Goal: Information Seeking & Learning: Find specific fact

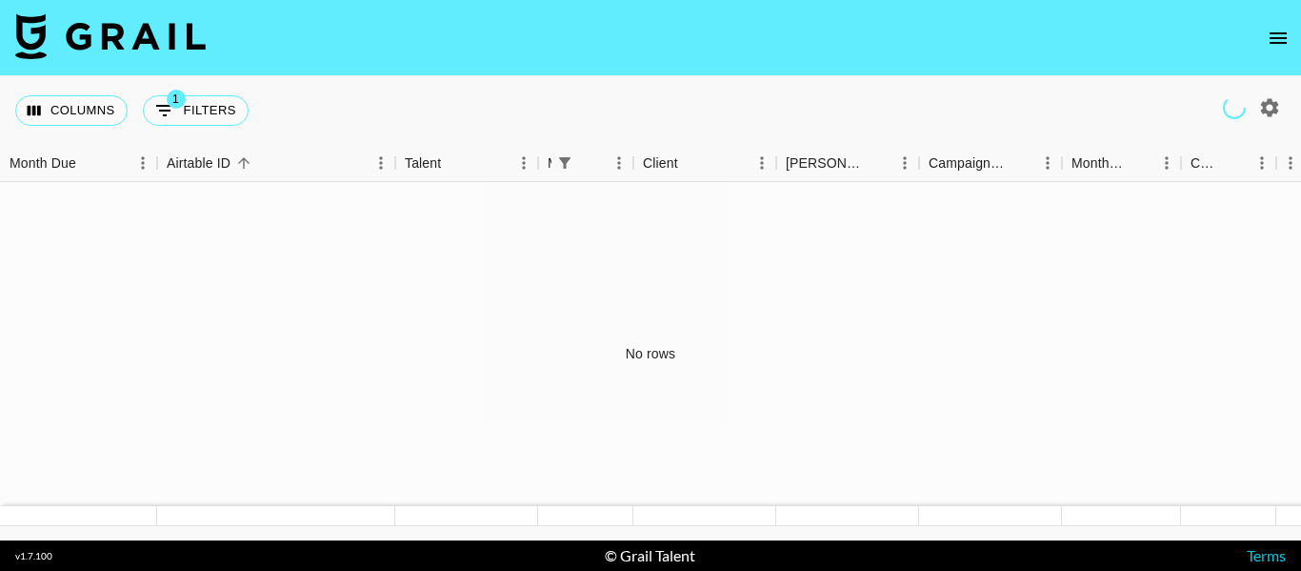
click at [83, 37] on img at bounding box center [110, 36] width 191 height 46
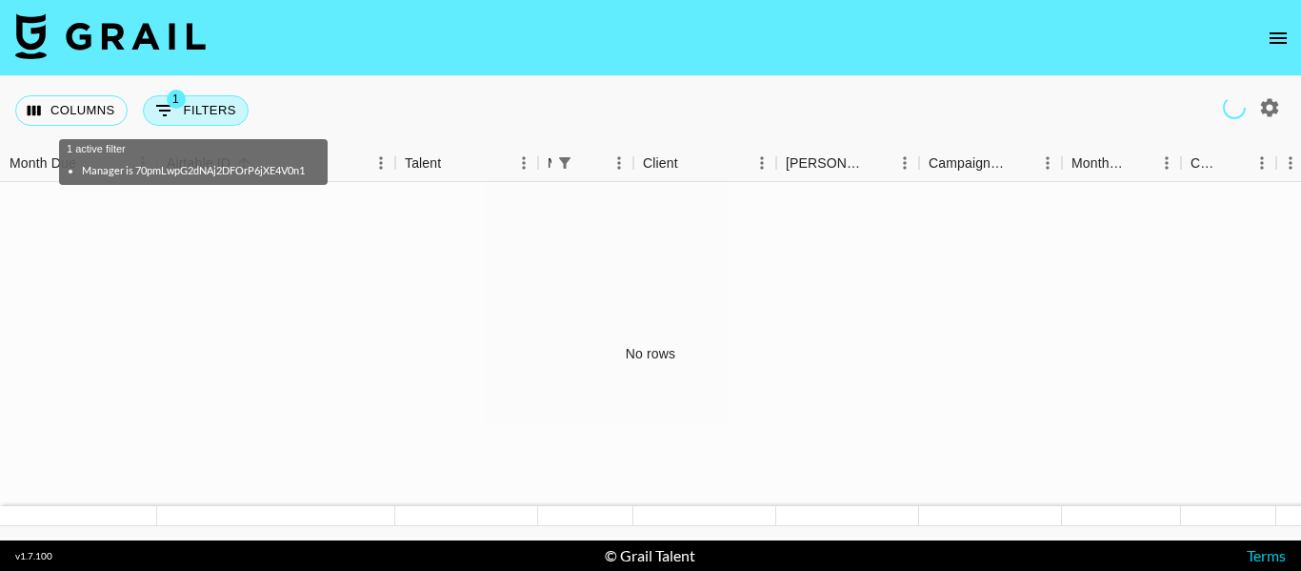
click at [210, 116] on button "1 Filters" at bounding box center [196, 110] width 106 height 30
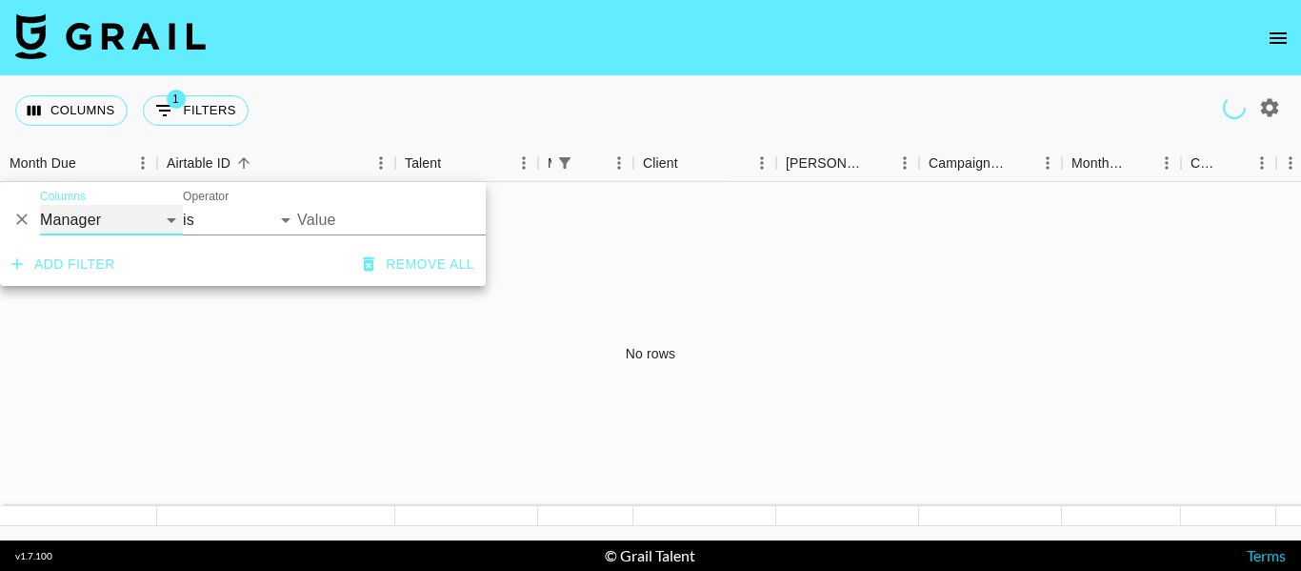
click at [162, 222] on select "Grail Platform ID Airtable ID Talent Manager Client [PERSON_NAME] Campaign (Typ…" at bounding box center [111, 220] width 143 height 30
select select "clientId"
click at [40, 205] on select "Grail Platform ID Airtable ID Talent Manager Client Booker Campaign (Type) Date…" at bounding box center [111, 220] width 143 height 30
click at [341, 211] on input "Value" at bounding box center [425, 220] width 257 height 30
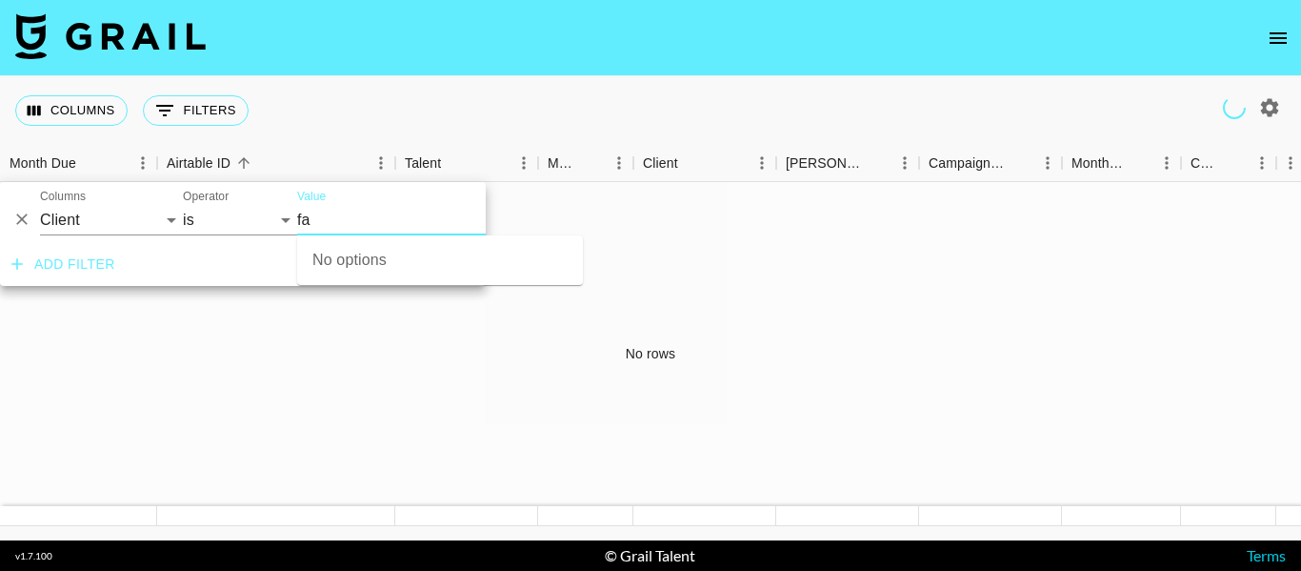
type input "f"
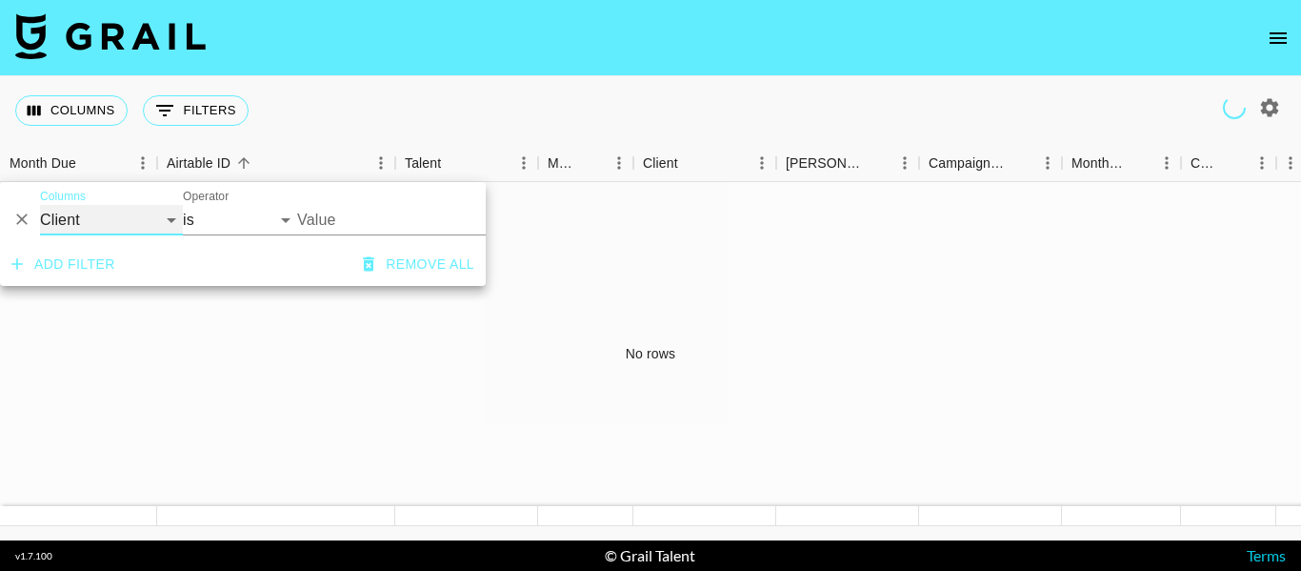
click at [151, 215] on select "Grail Platform ID Airtable ID Talent Manager Client Booker Campaign (Type) Date…" at bounding box center [111, 220] width 143 height 30
select select "airtableId"
click at [40, 205] on select "Grail Platform ID Airtable ID Talent Manager Client Booker Campaign (Type) Date…" at bounding box center [111, 220] width 143 height 30
select select "contains"
click at [332, 216] on input "Value" at bounding box center [387, 220] width 181 height 30
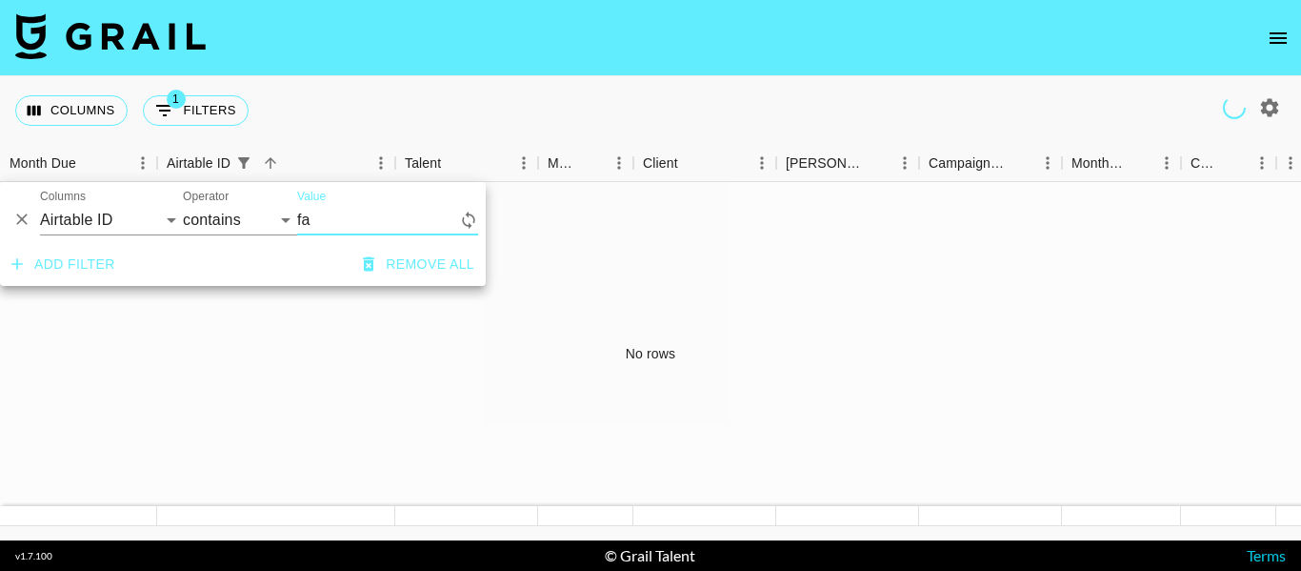
type input "f"
click at [231, 231] on select "contains equals starts with ends with is empty is not empty is any of" at bounding box center [240, 220] width 114 height 30
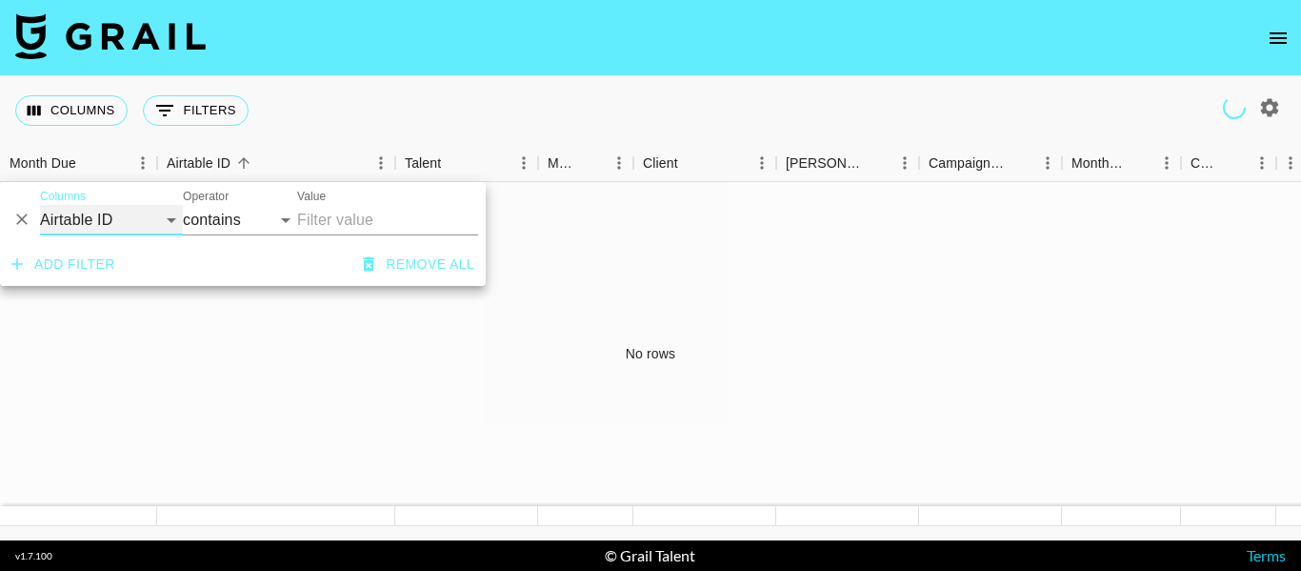
click at [106, 213] on select "Grail Platform ID Airtable ID Talent Manager Client Booker Campaign (Type) Date…" at bounding box center [111, 220] width 143 height 30
select select "clientId"
click at [40, 205] on select "Grail Platform ID Airtable ID Talent Manager Client Booker Campaign (Type) Date…" at bounding box center [111, 220] width 143 height 30
select select "is"
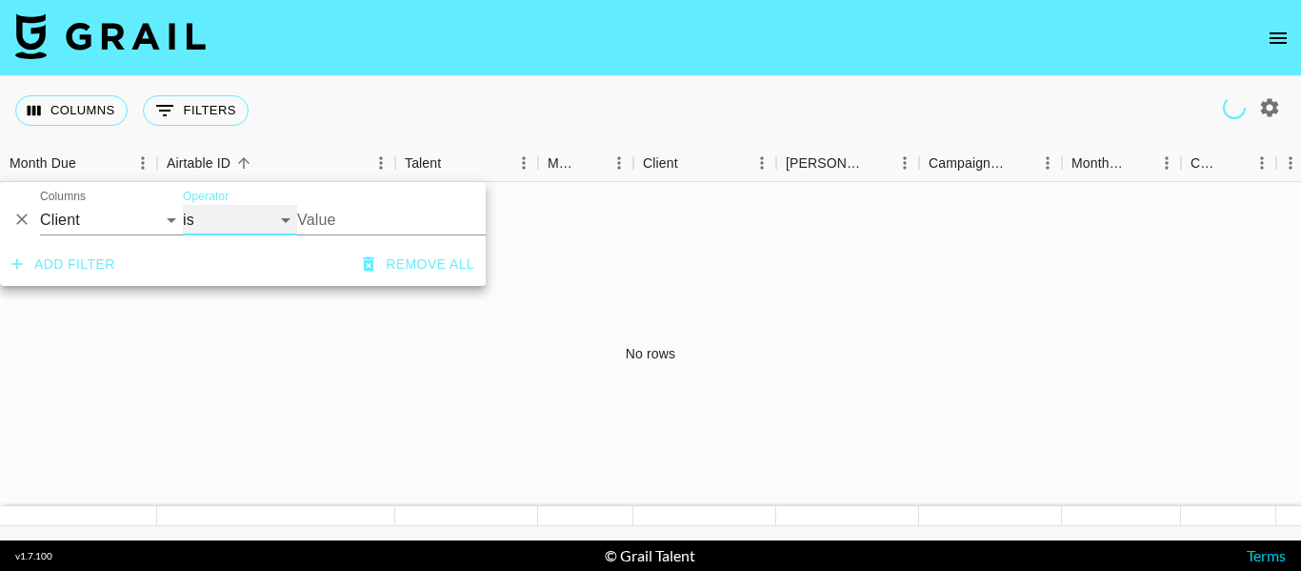
click at [229, 214] on select "is is not is any of is not any of" at bounding box center [240, 220] width 114 height 30
click at [340, 215] on input "Value" at bounding box center [425, 220] width 257 height 30
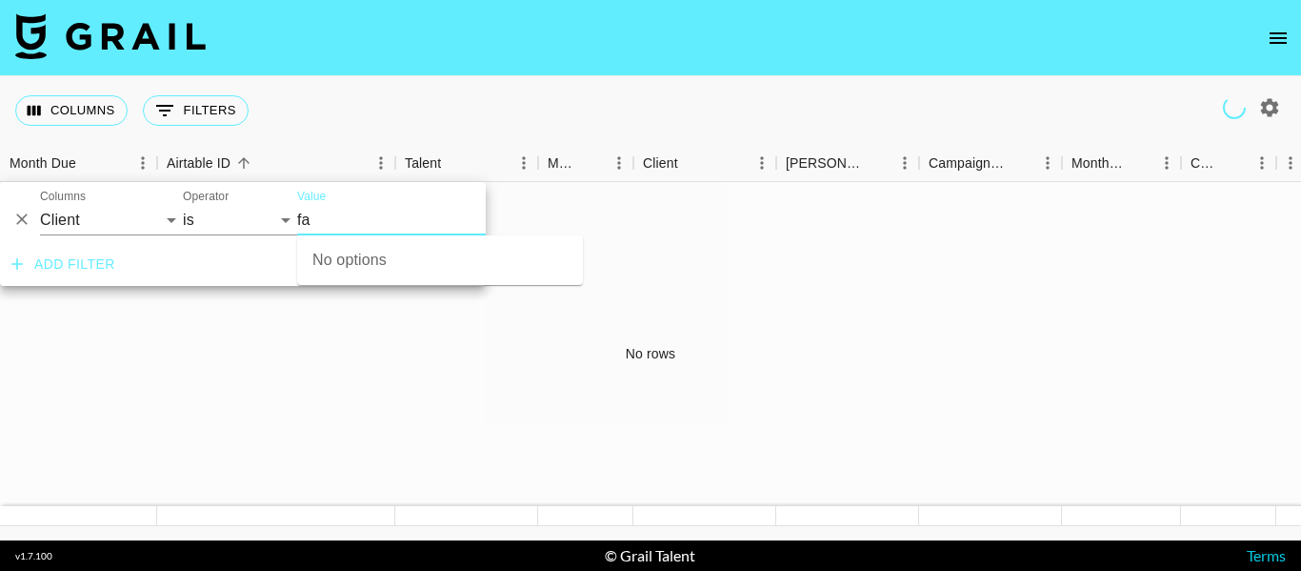
type input "f"
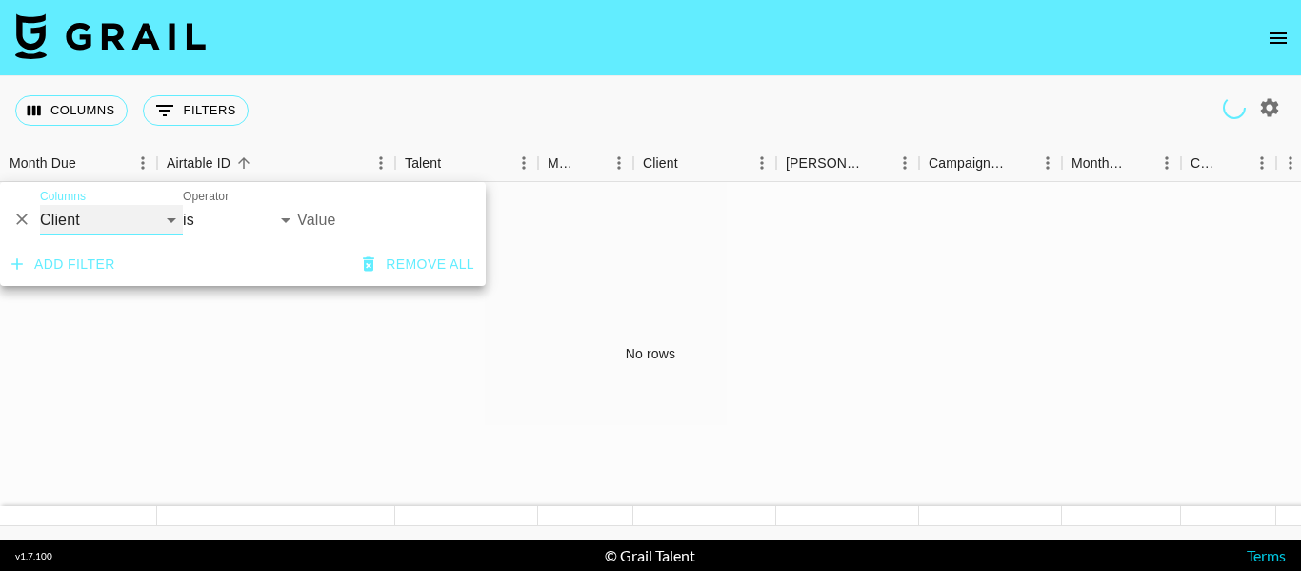
click at [126, 224] on select "Grail Platform ID Airtable ID Talent Manager Client Booker Campaign (Type) Date…" at bounding box center [111, 220] width 143 height 30
select select "talentName"
click at [40, 205] on select "Grail Platform ID Airtable ID Talent Manager Client Booker Campaign (Type) Date…" at bounding box center [111, 220] width 143 height 30
select select "contains"
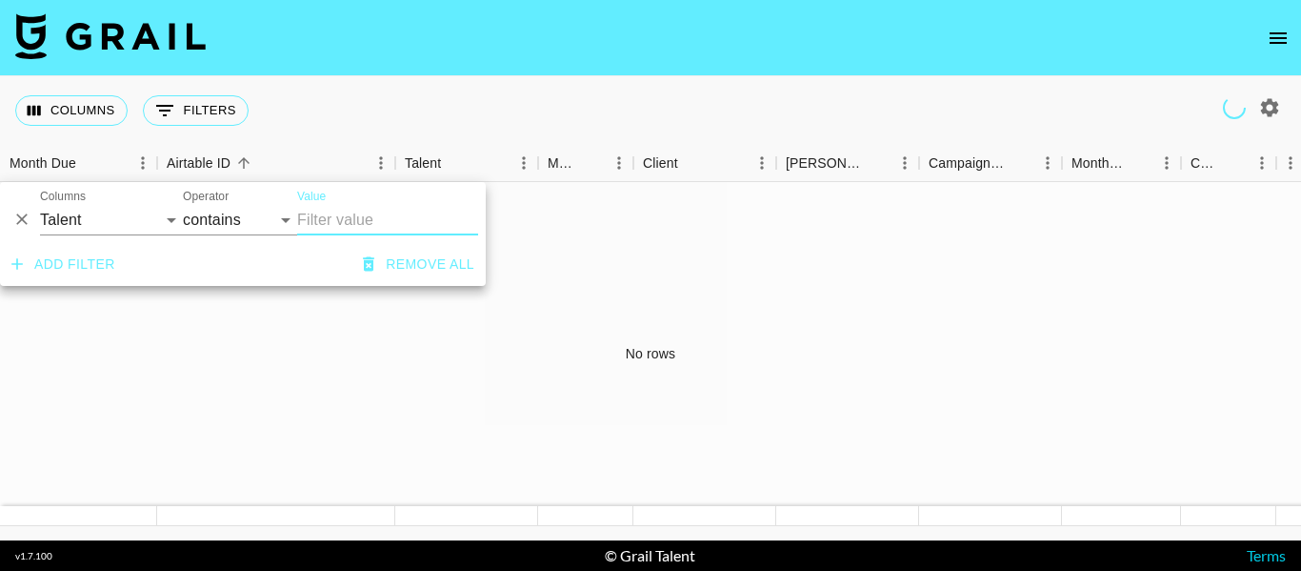
click at [313, 205] on input "Value" at bounding box center [387, 220] width 181 height 30
type input "fas"
click at [26, 220] on icon "Delete" at bounding box center [21, 219] width 19 height 19
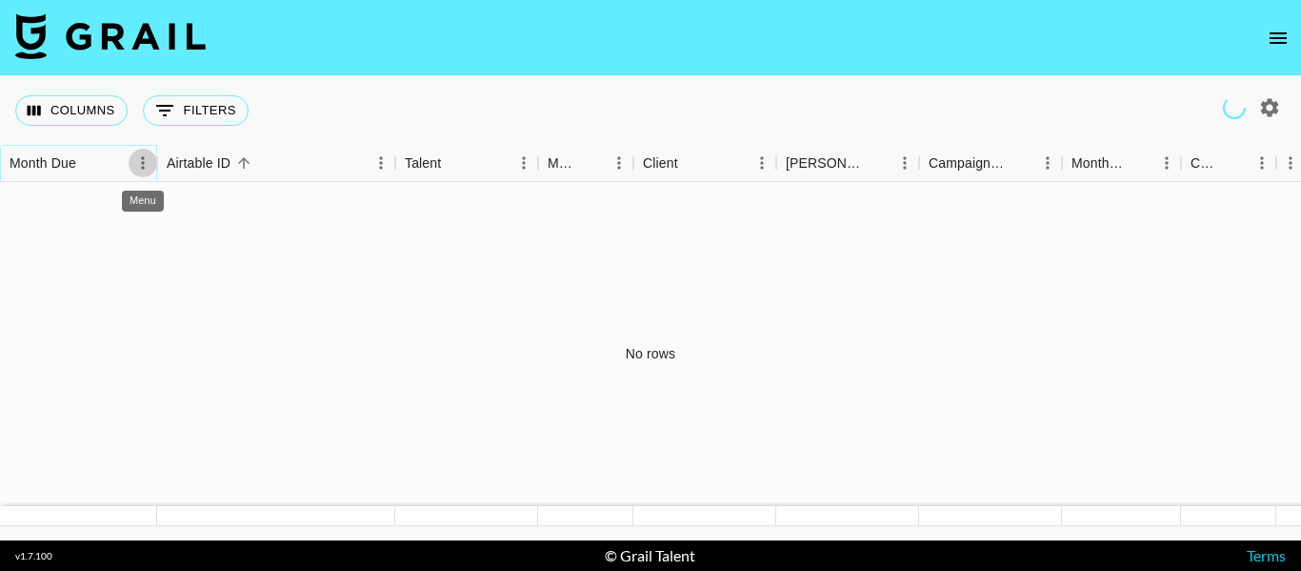
click at [133, 165] on icon "Menu" at bounding box center [142, 162] width 19 height 19
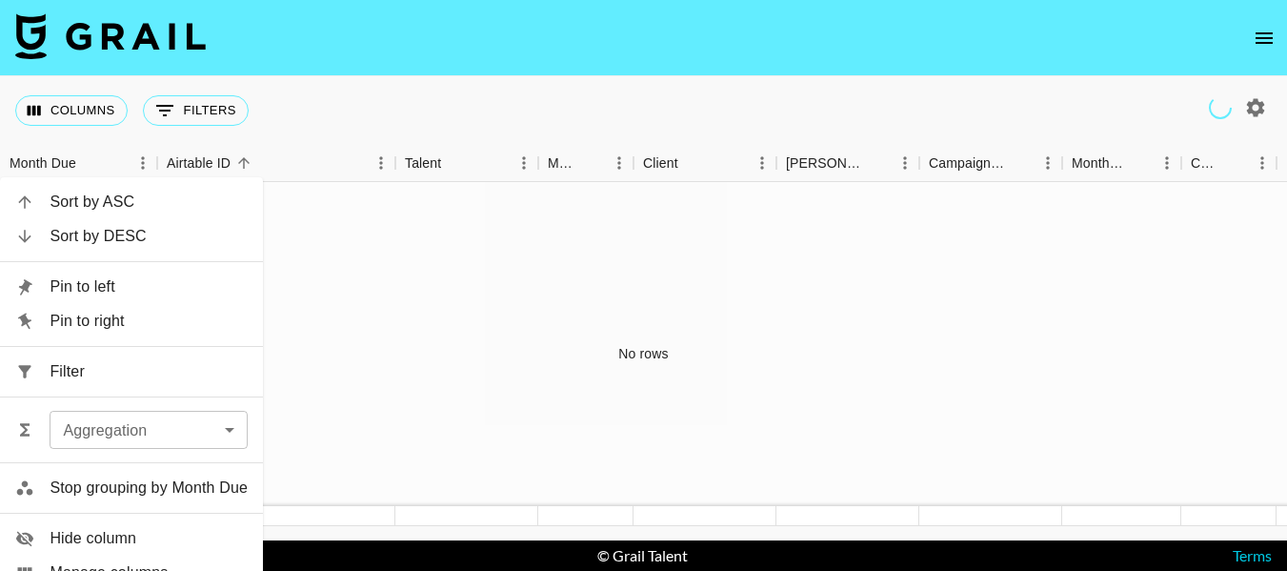
click at [379, 91] on div "Columns 0 Filters + Booking" at bounding box center [643, 110] width 1287 height 69
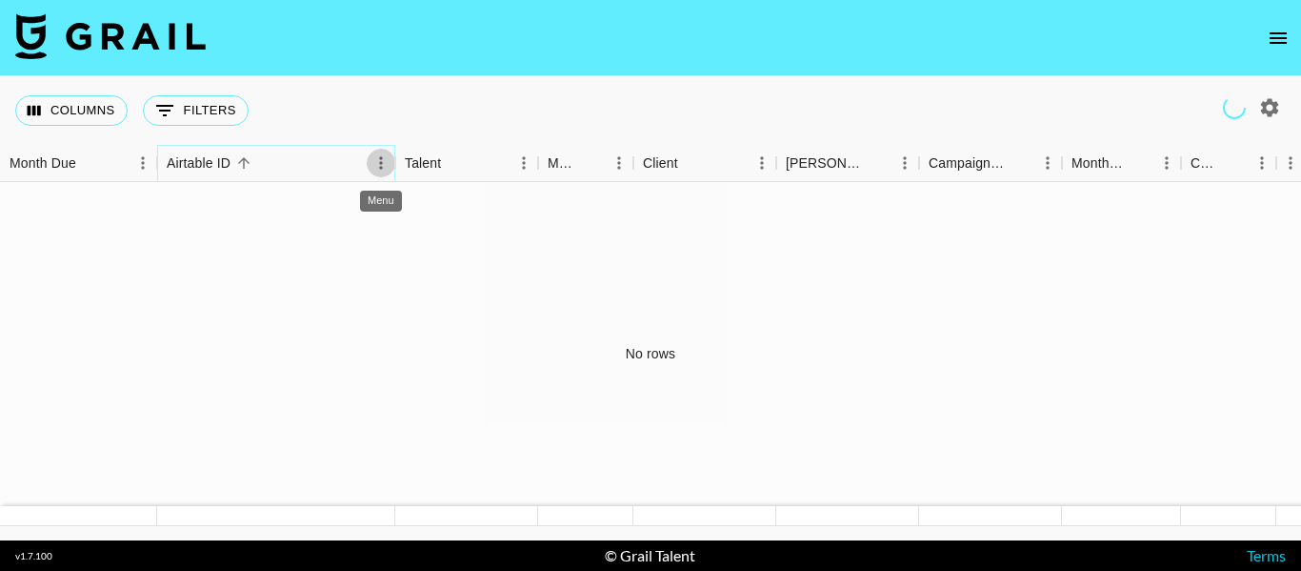
click at [375, 159] on icon "Menu" at bounding box center [381, 162] width 19 height 19
click at [412, 100] on div "Columns 0 Filters + Booking" at bounding box center [650, 110] width 1301 height 69
click at [206, 111] on button "0 Filters" at bounding box center [196, 110] width 106 height 30
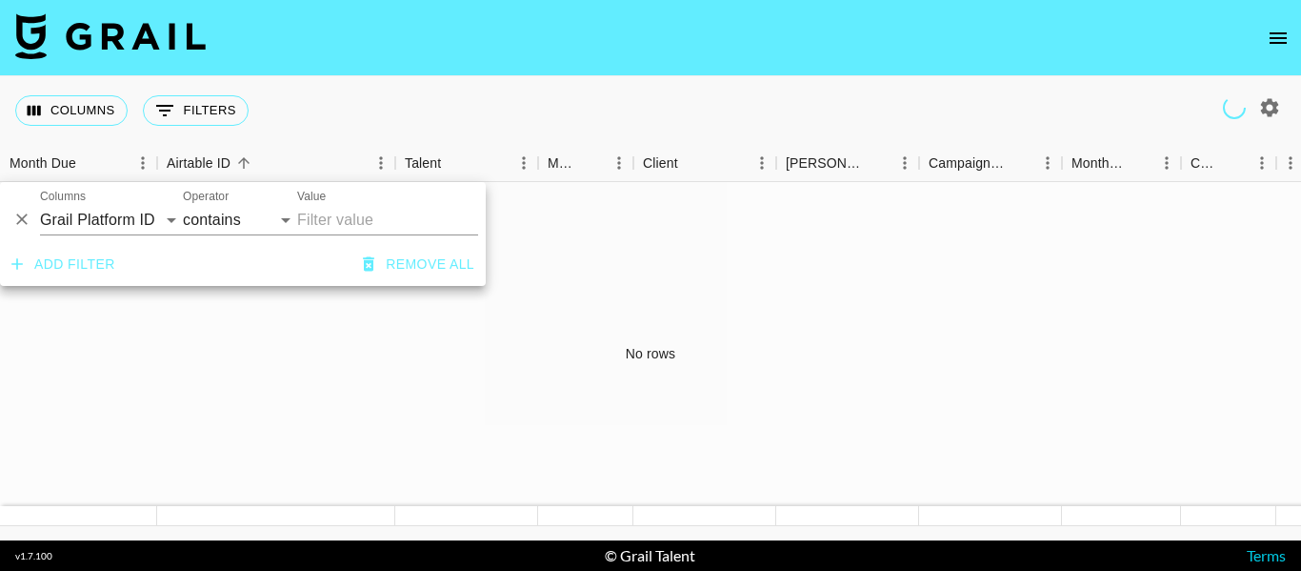
click at [774, 90] on div "Columns 0 Filters + Booking" at bounding box center [650, 110] width 1301 height 69
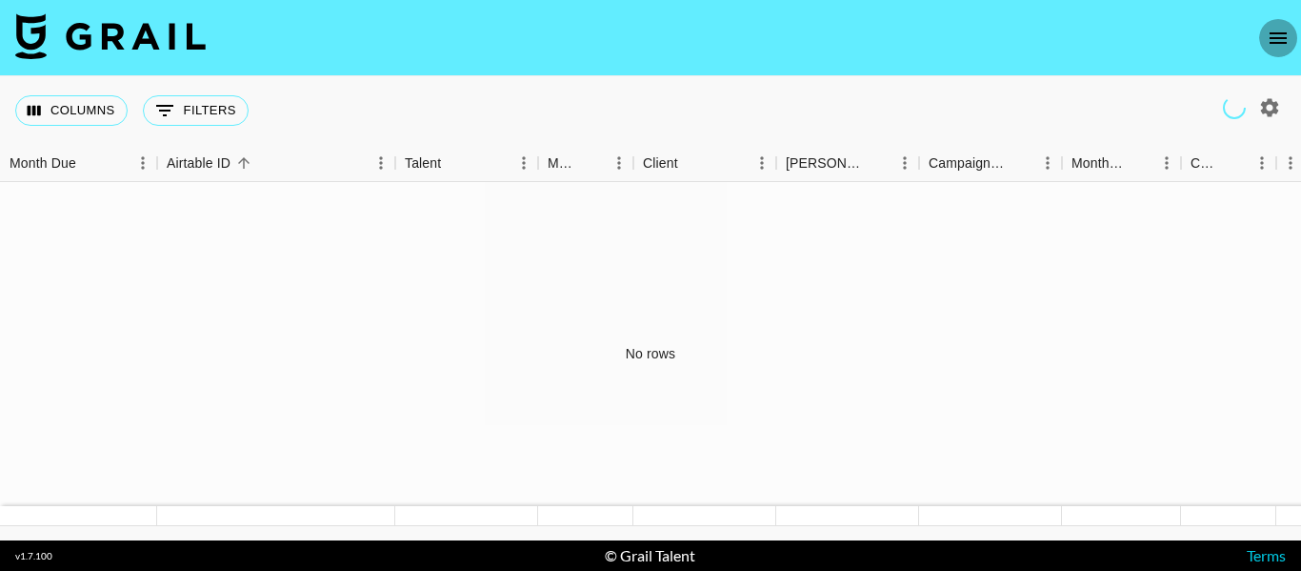
click at [1272, 39] on icon "open drawer" at bounding box center [1278, 38] width 23 height 23
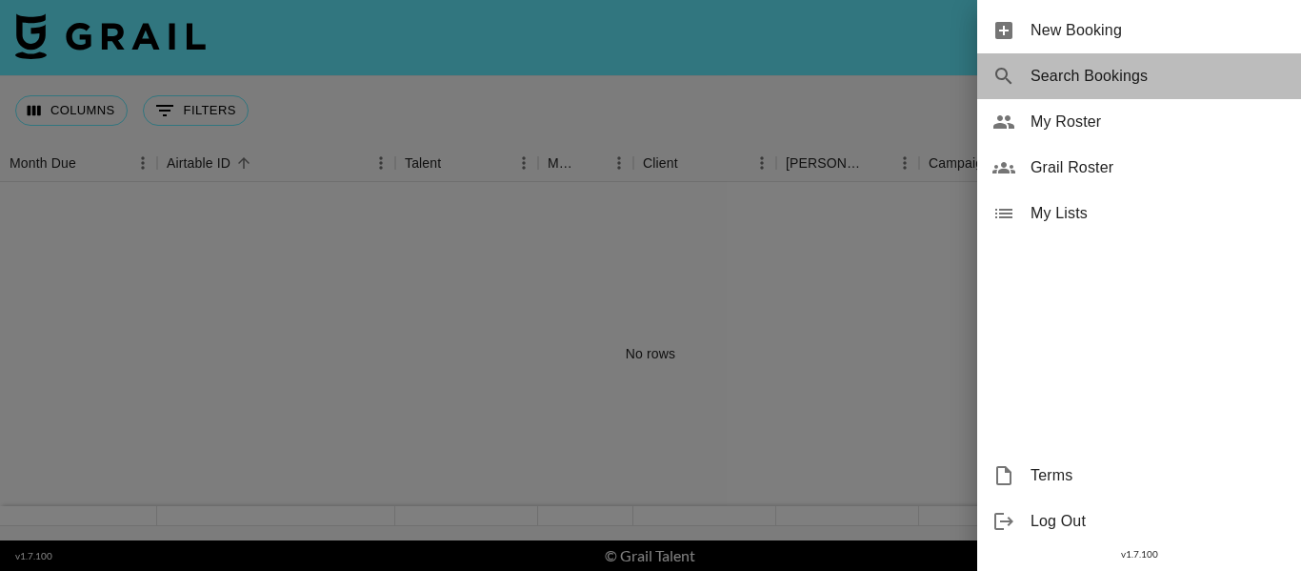
click at [1089, 65] on span "Search Bookings" at bounding box center [1158, 76] width 255 height 23
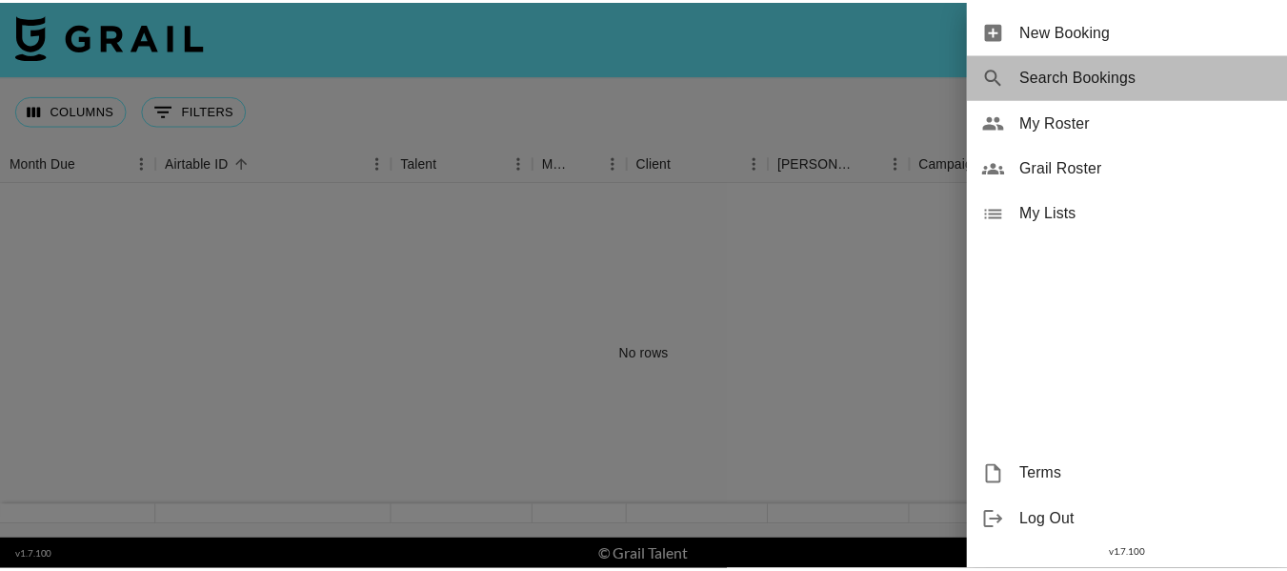
select select "id"
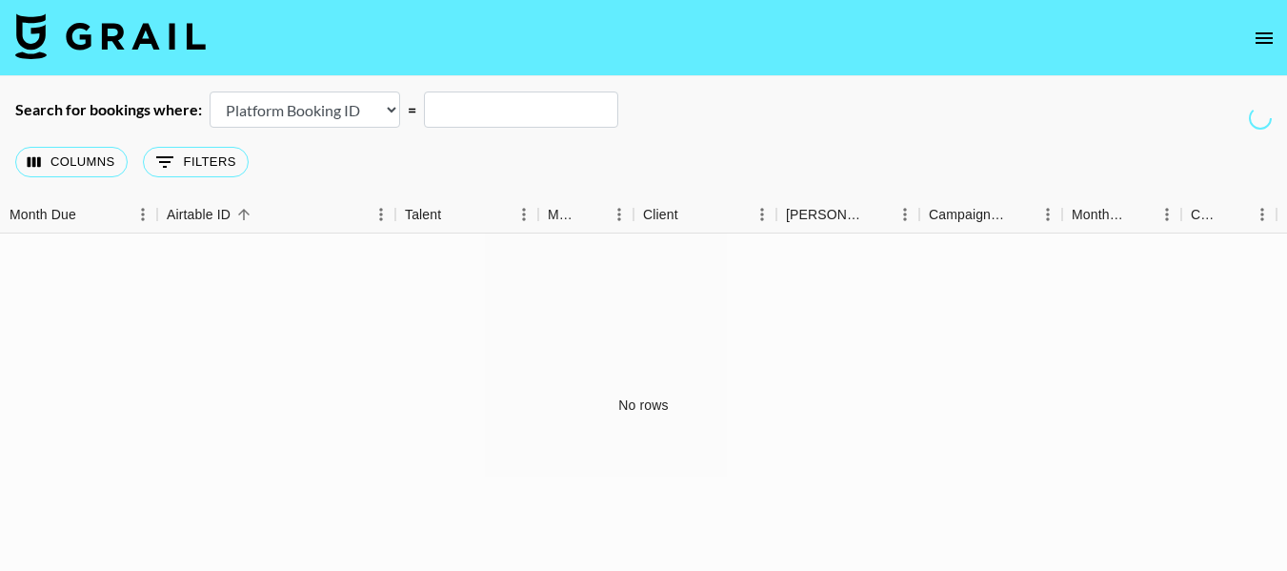
click at [357, 101] on select "Airtable Booking ID Platform Booking ID Platform Campaign ID" at bounding box center [305, 109] width 191 height 36
click at [504, 157] on div "Columns 0 Filters + Booking" at bounding box center [643, 162] width 1287 height 69
click at [230, 173] on button "0 Filters" at bounding box center [196, 162] width 106 height 30
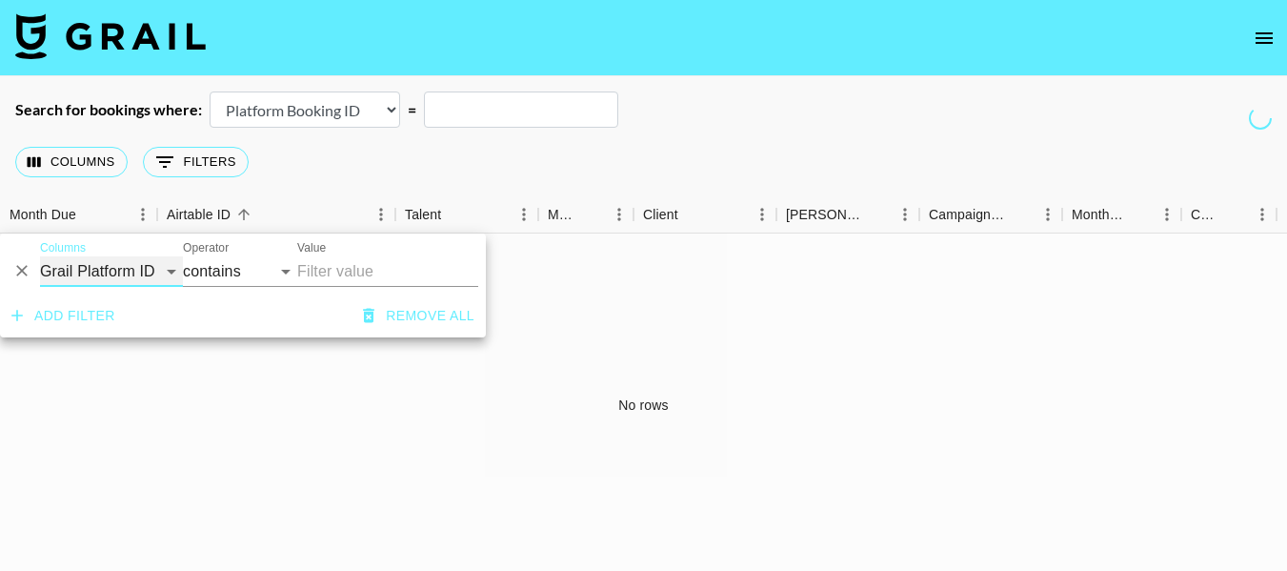
click at [154, 265] on select "Grail Platform ID Airtable ID Talent Manager Client Booker Campaign (Type) Date…" at bounding box center [111, 271] width 143 height 30
select select "campaign"
click at [40, 256] on select "Grail Platform ID Airtable ID Talent Manager Client Booker Campaign (Type) Date…" at bounding box center [111, 271] width 143 height 30
click at [303, 266] on input "Value" at bounding box center [387, 271] width 181 height 30
click at [955, 108] on div "Search for bookings where: Airtable Booking ID Platform Booking ID Platform Cam…" at bounding box center [643, 109] width 1287 height 36
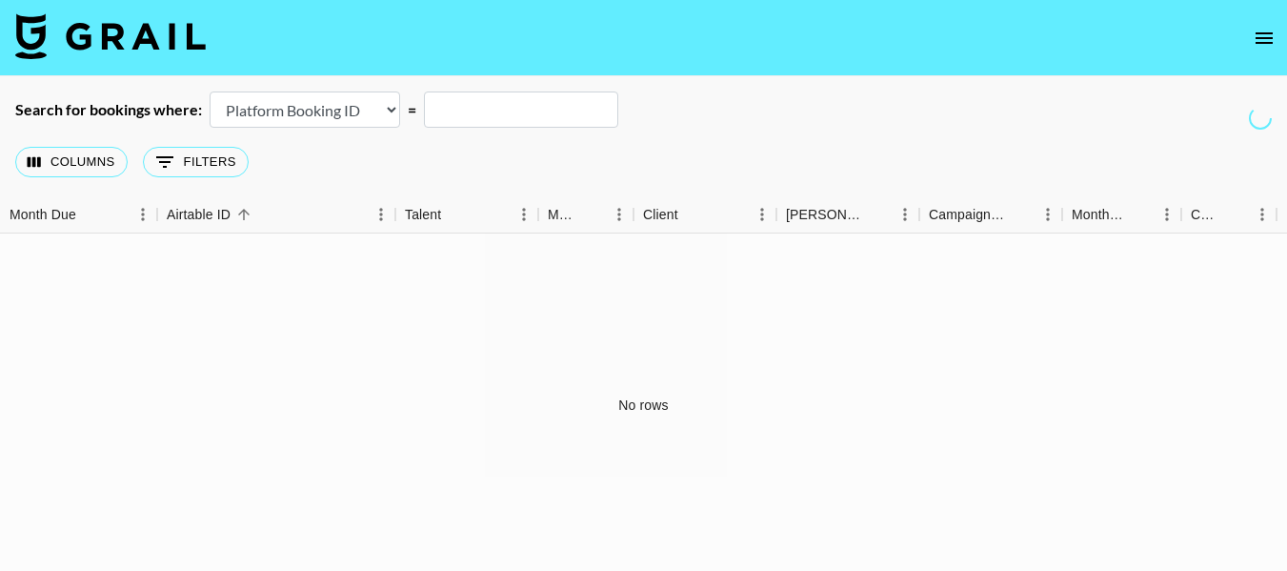
click at [1275, 45] on icon "open drawer" at bounding box center [1264, 38] width 23 height 23
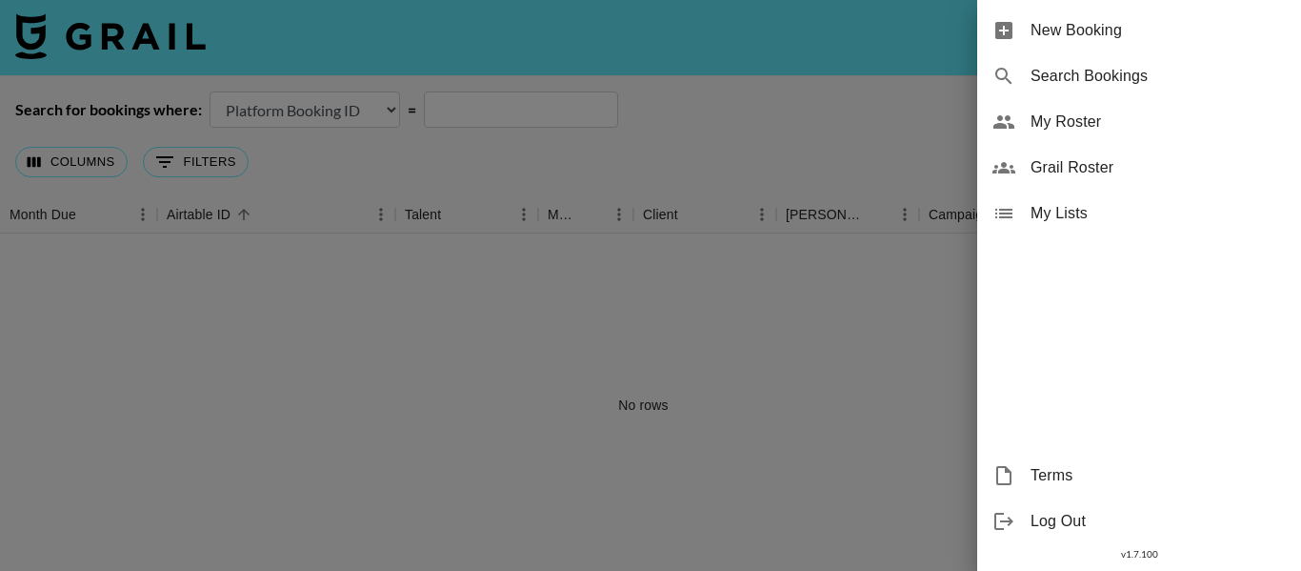
click at [1050, 167] on span "Grail Roster" at bounding box center [1158, 167] width 255 height 23
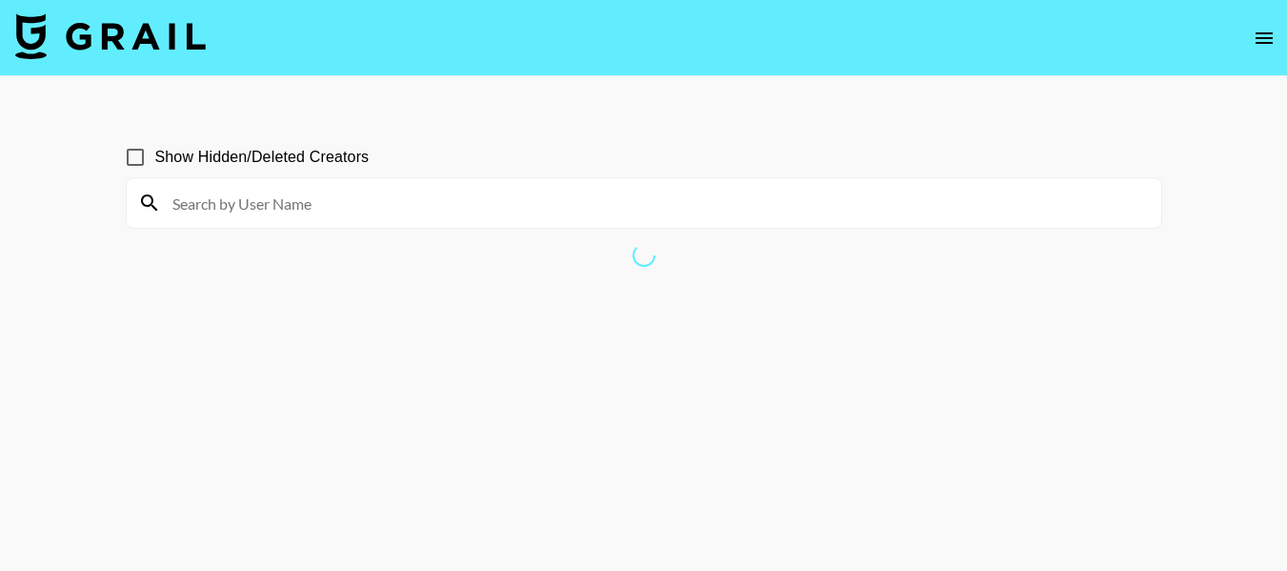
click at [590, 211] on input at bounding box center [655, 203] width 989 height 30
type input "fashion"
click at [1258, 45] on icon "open drawer" at bounding box center [1264, 38] width 23 height 23
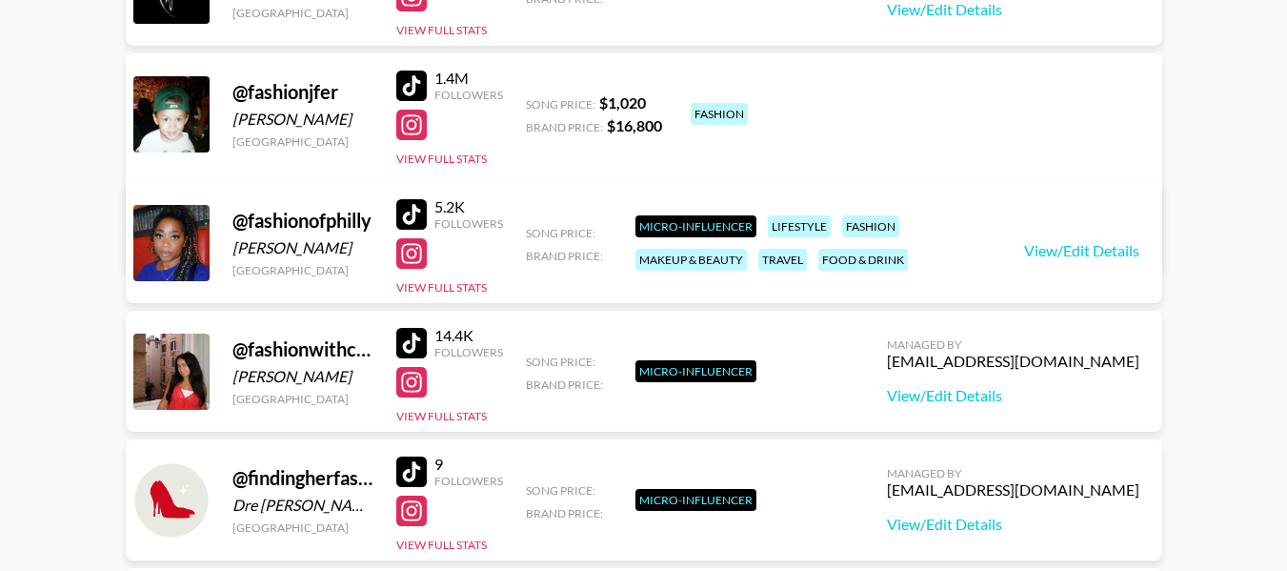
scroll to position [690, 0]
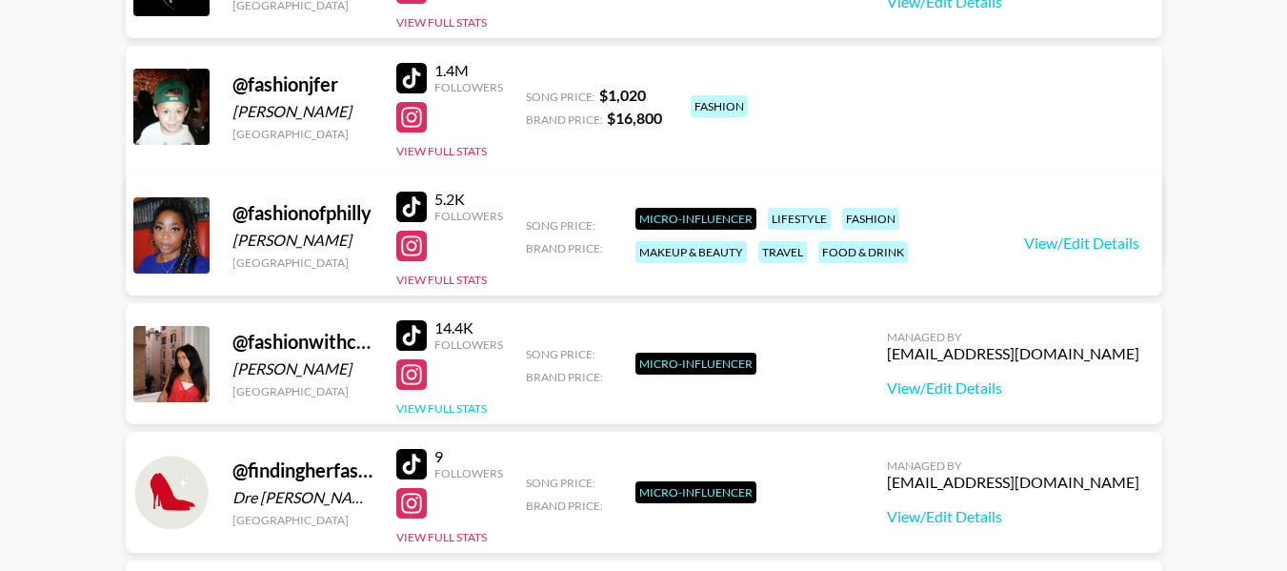
click at [428, 410] on button "View Full Stats" at bounding box center [441, 408] width 91 height 14
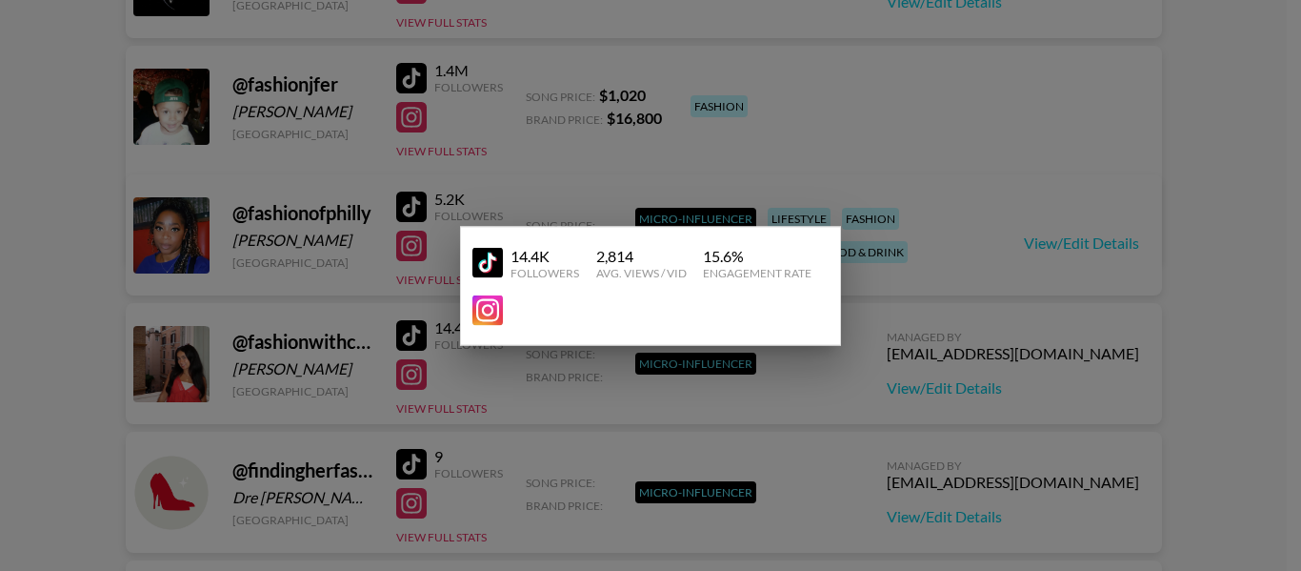
click at [1300, 288] on div at bounding box center [650, 285] width 1301 height 571
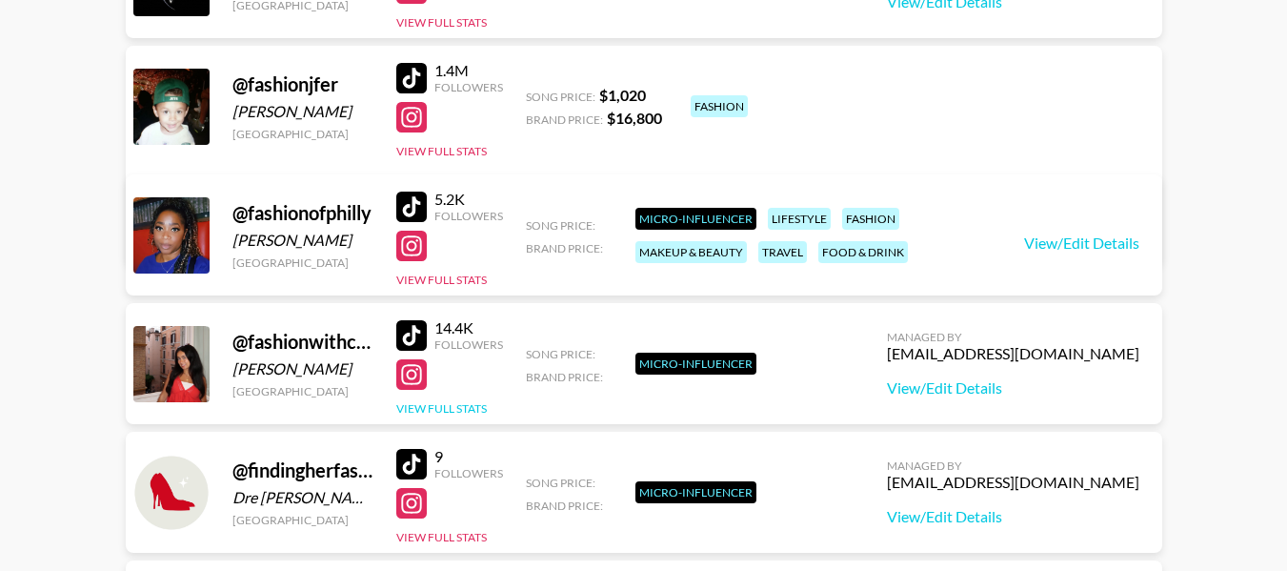
scroll to position [599, 0]
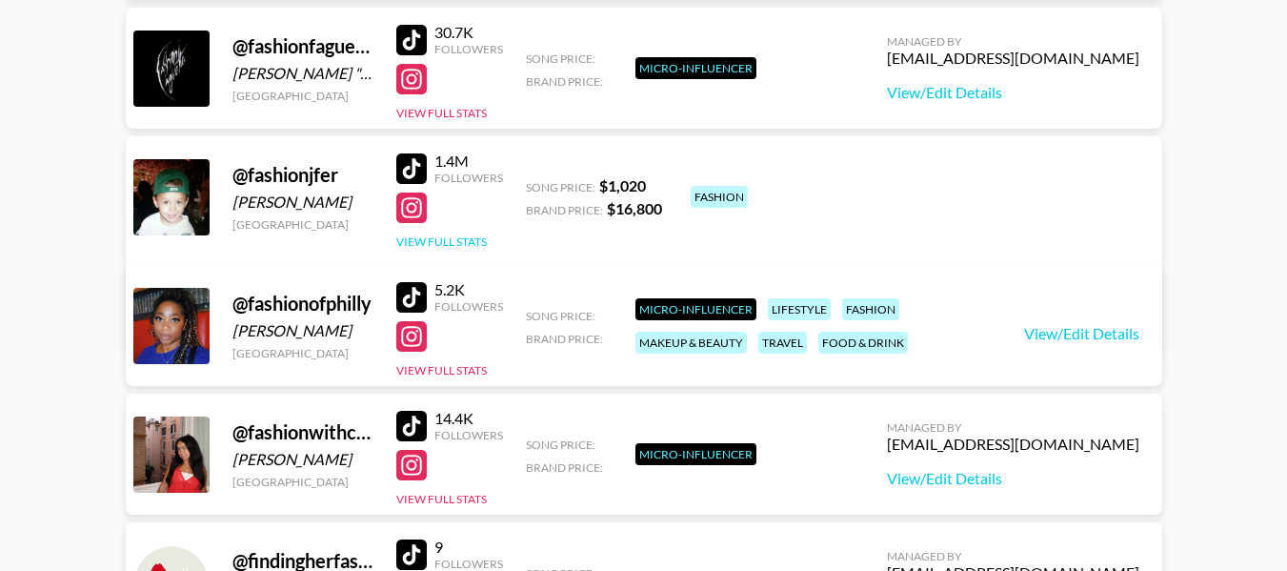
click at [441, 247] on button "View Full Stats" at bounding box center [441, 241] width 91 height 14
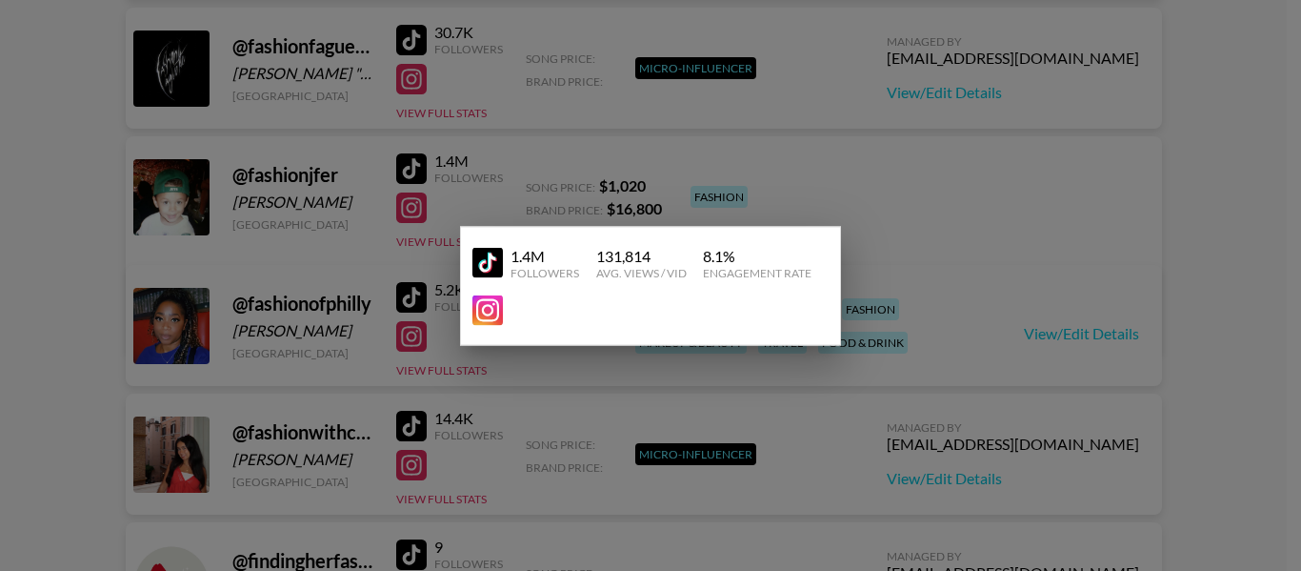
drag, startPoint x: 727, startPoint y: 295, endPoint x: 562, endPoint y: 313, distance: 165.8
click at [562, 313] on div at bounding box center [643, 309] width 341 height 30
click at [818, 211] on div at bounding box center [650, 285] width 1301 height 571
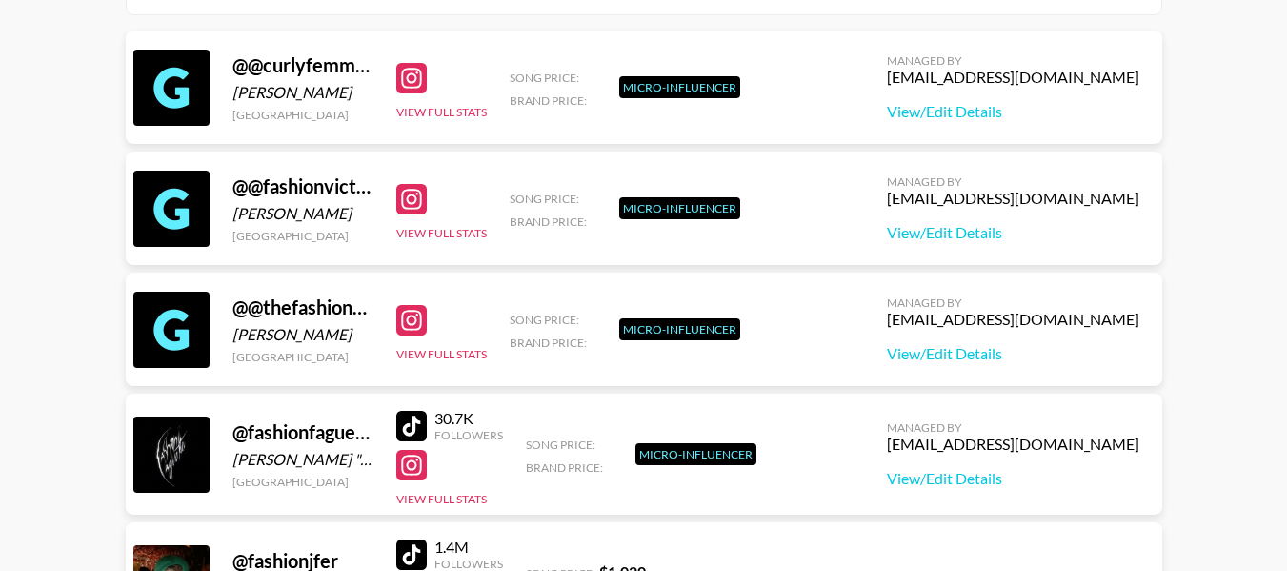
scroll to position [0, 0]
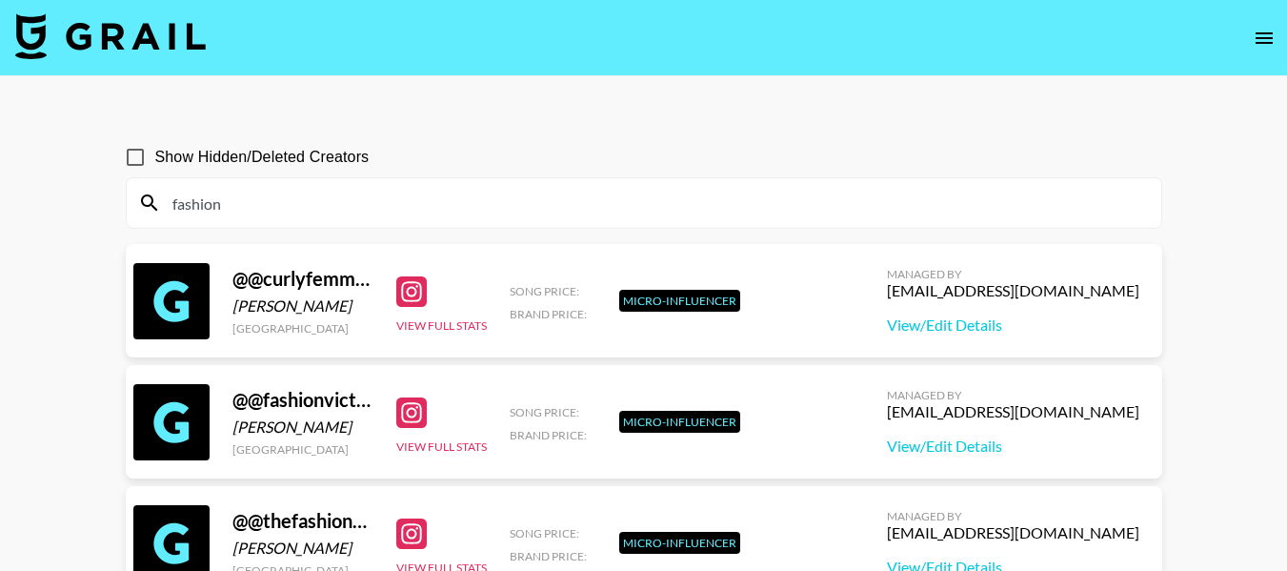
click at [272, 198] on input "fashion" at bounding box center [655, 203] width 989 height 30
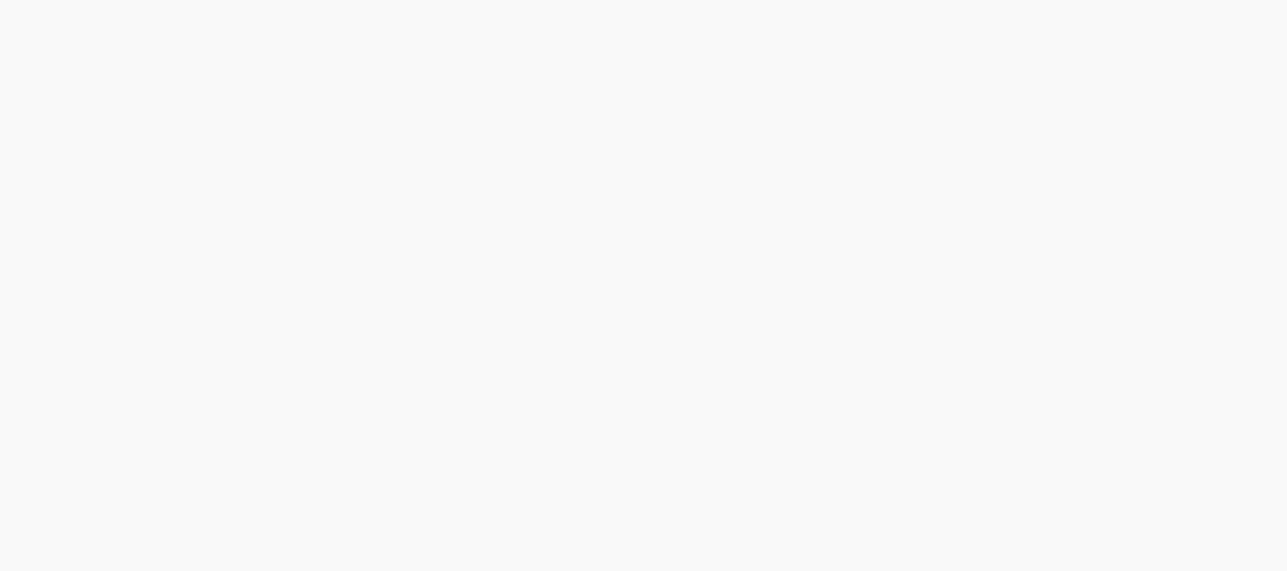
scroll to position [691444, 0]
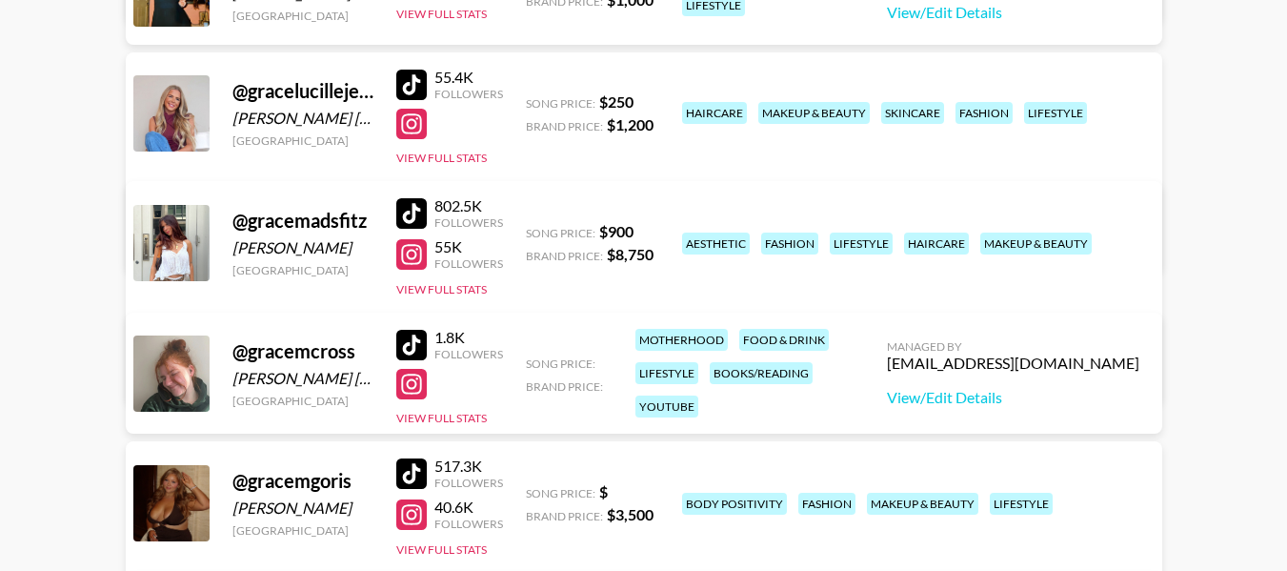
click at [830, 237] on div "lifestyle" at bounding box center [861, 243] width 63 height 22
click at [651, 361] on link "View/Edit Details" at bounding box center [405, 370] width 491 height 19
click at [172, 211] on div at bounding box center [171, 243] width 76 height 76
click at [288, 219] on div "@ gracemadsfitz" at bounding box center [302, 221] width 141 height 24
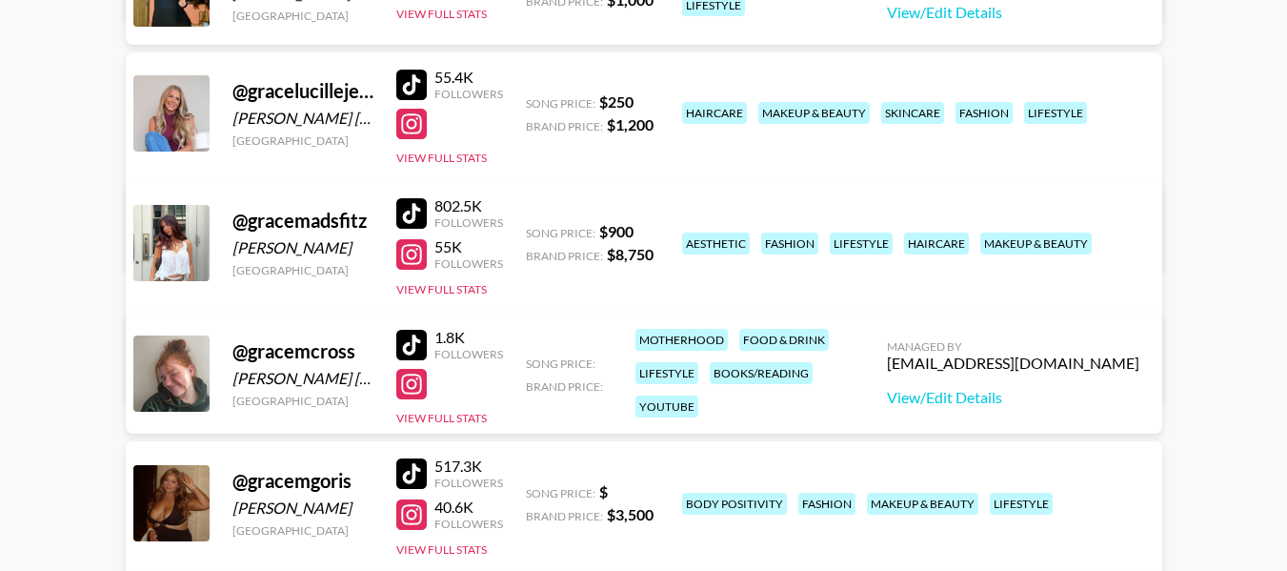
click at [416, 211] on div at bounding box center [411, 213] width 30 height 30
click at [474, 293] on button "View Full Stats" at bounding box center [441, 289] width 91 height 14
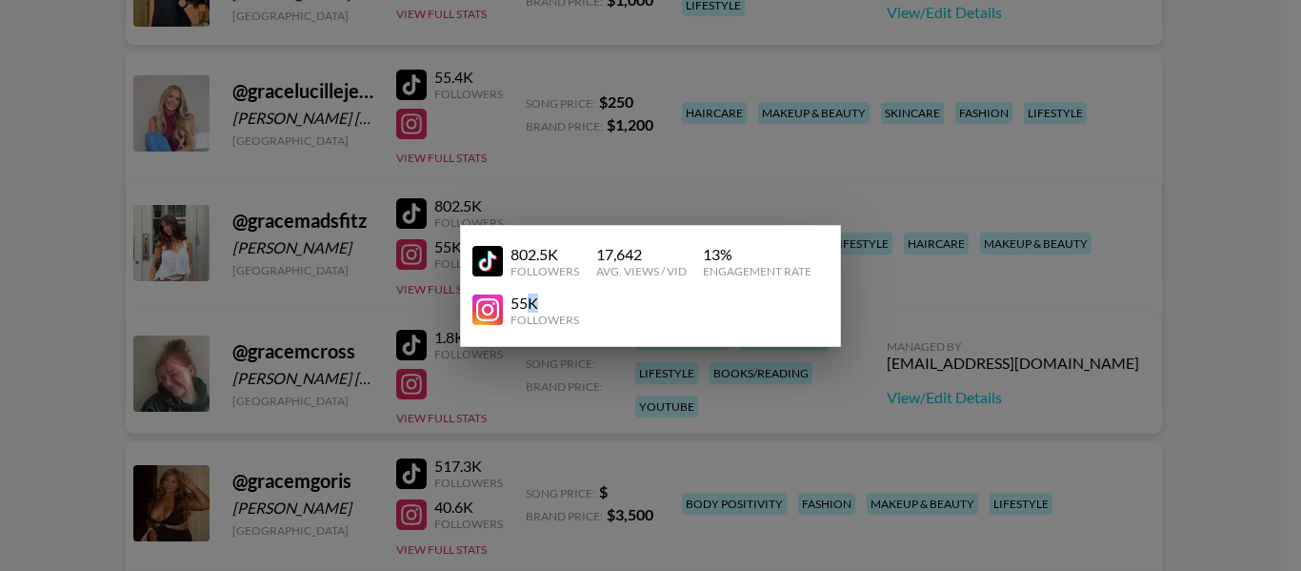
drag, startPoint x: 524, startPoint y: 304, endPoint x: 637, endPoint y: 310, distance: 113.5
click at [637, 310] on div "55K Followers" at bounding box center [643, 309] width 341 height 33
click at [339, 276] on div at bounding box center [650, 285] width 1301 height 571
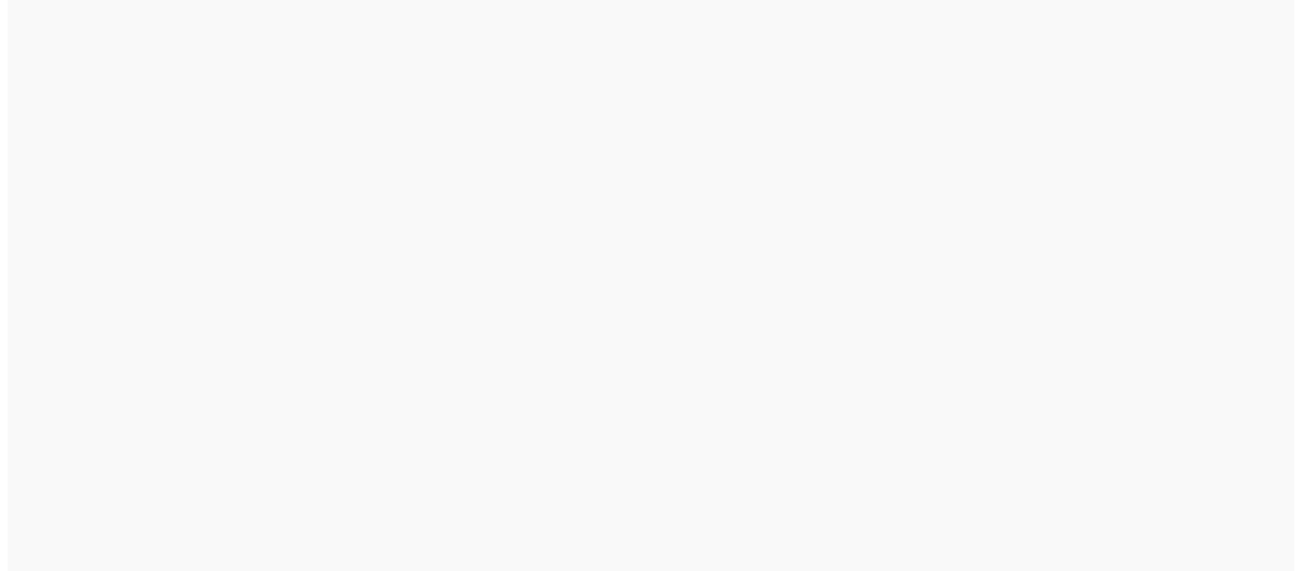
scroll to position [0, 0]
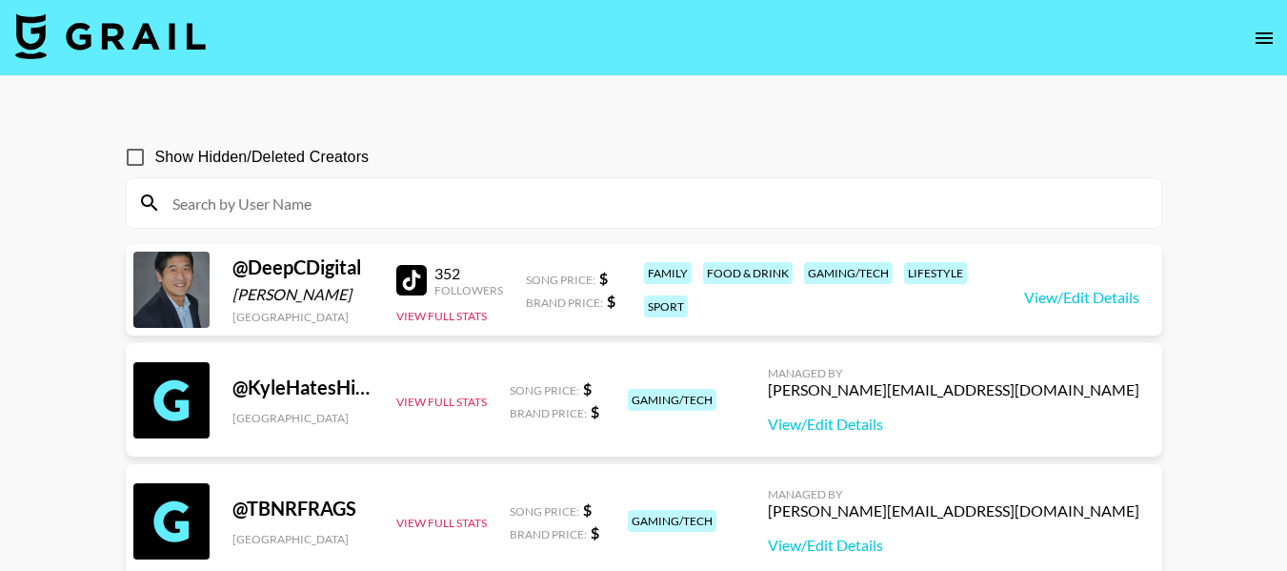
click at [102, 41] on img at bounding box center [110, 36] width 191 height 46
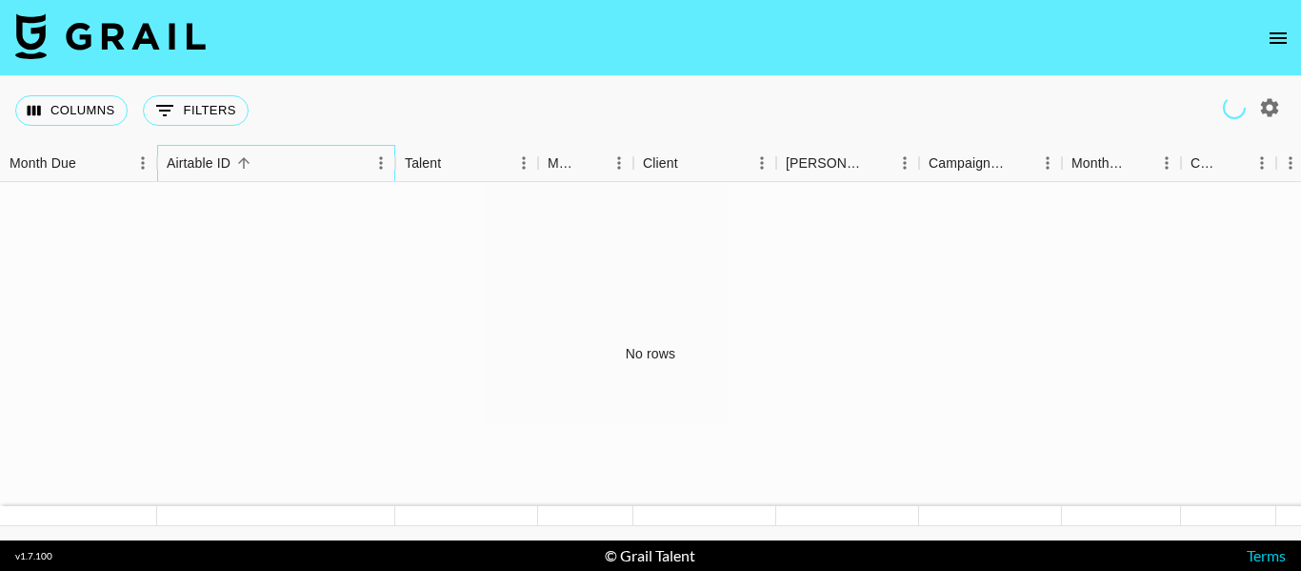
click at [214, 161] on div "Airtable ID" at bounding box center [199, 163] width 64 height 37
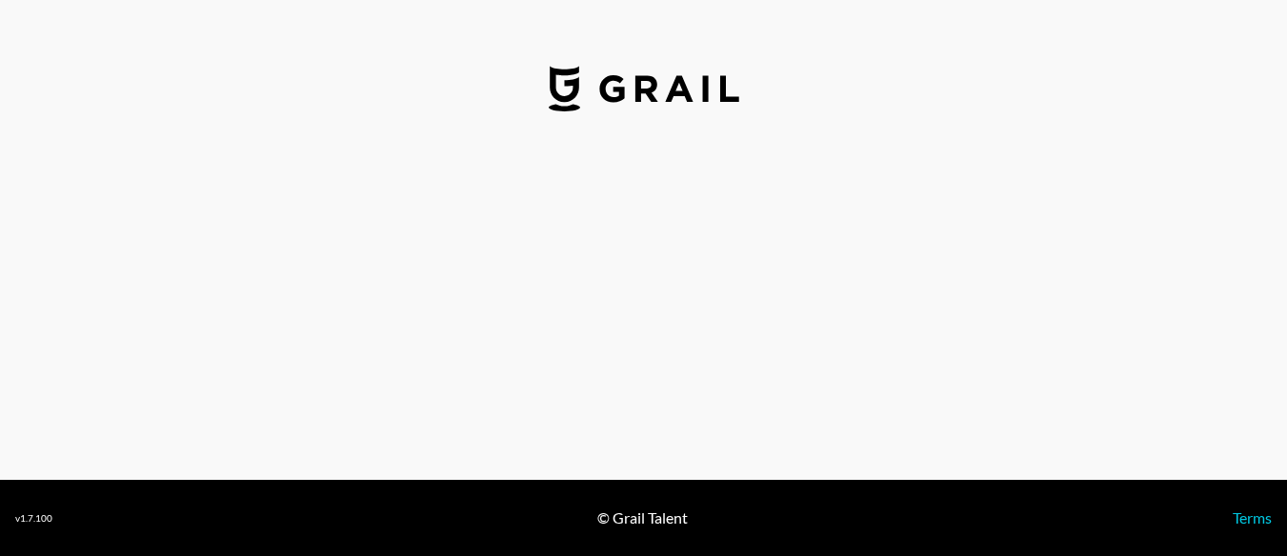
select select "USD"
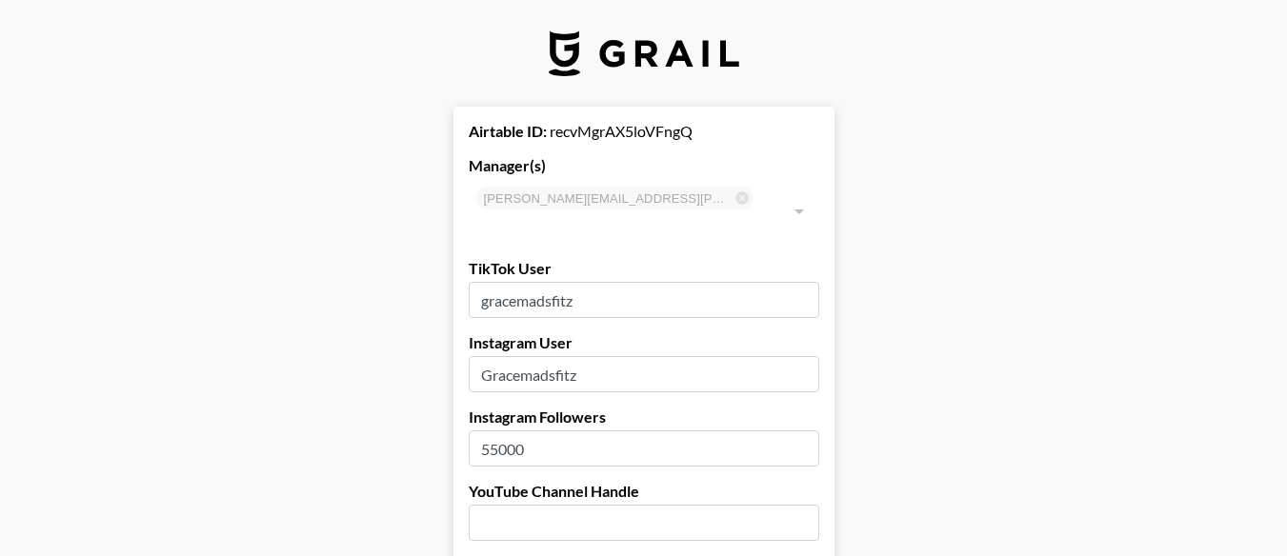
click at [626, 134] on div "Airtable ID: recvMgrAX5loVFngQ" at bounding box center [644, 131] width 351 height 19
copy div "recvMgrAX5loVFngQ"
